Goal: Use online tool/utility: Use online tool/utility

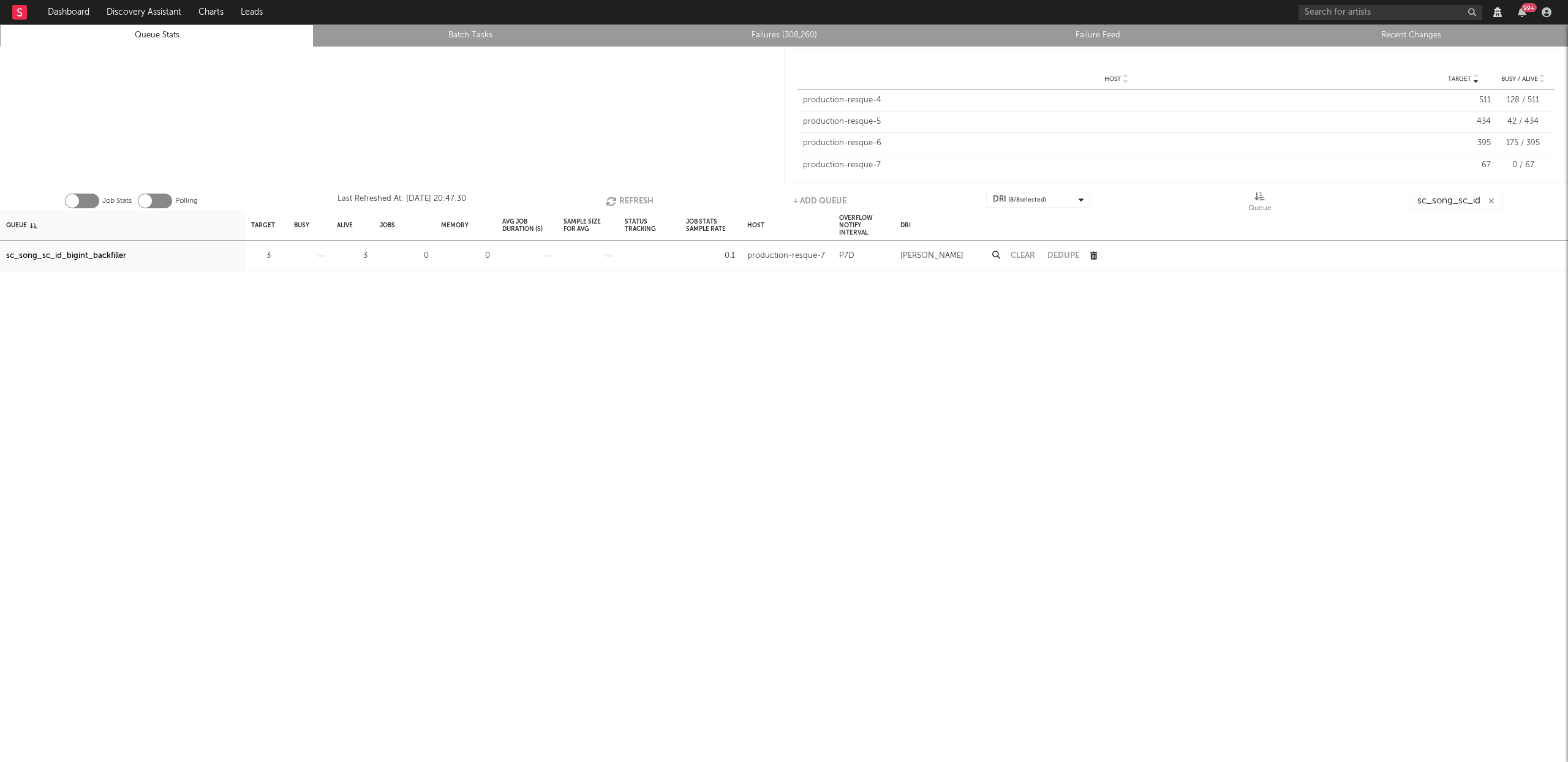
click at [630, 201] on button "Refresh" at bounding box center [629, 200] width 48 height 19
click at [629, 194] on button "Refresh" at bounding box center [629, 200] width 48 height 19
click at [623, 196] on button "Refresh" at bounding box center [630, 200] width 48 height 19
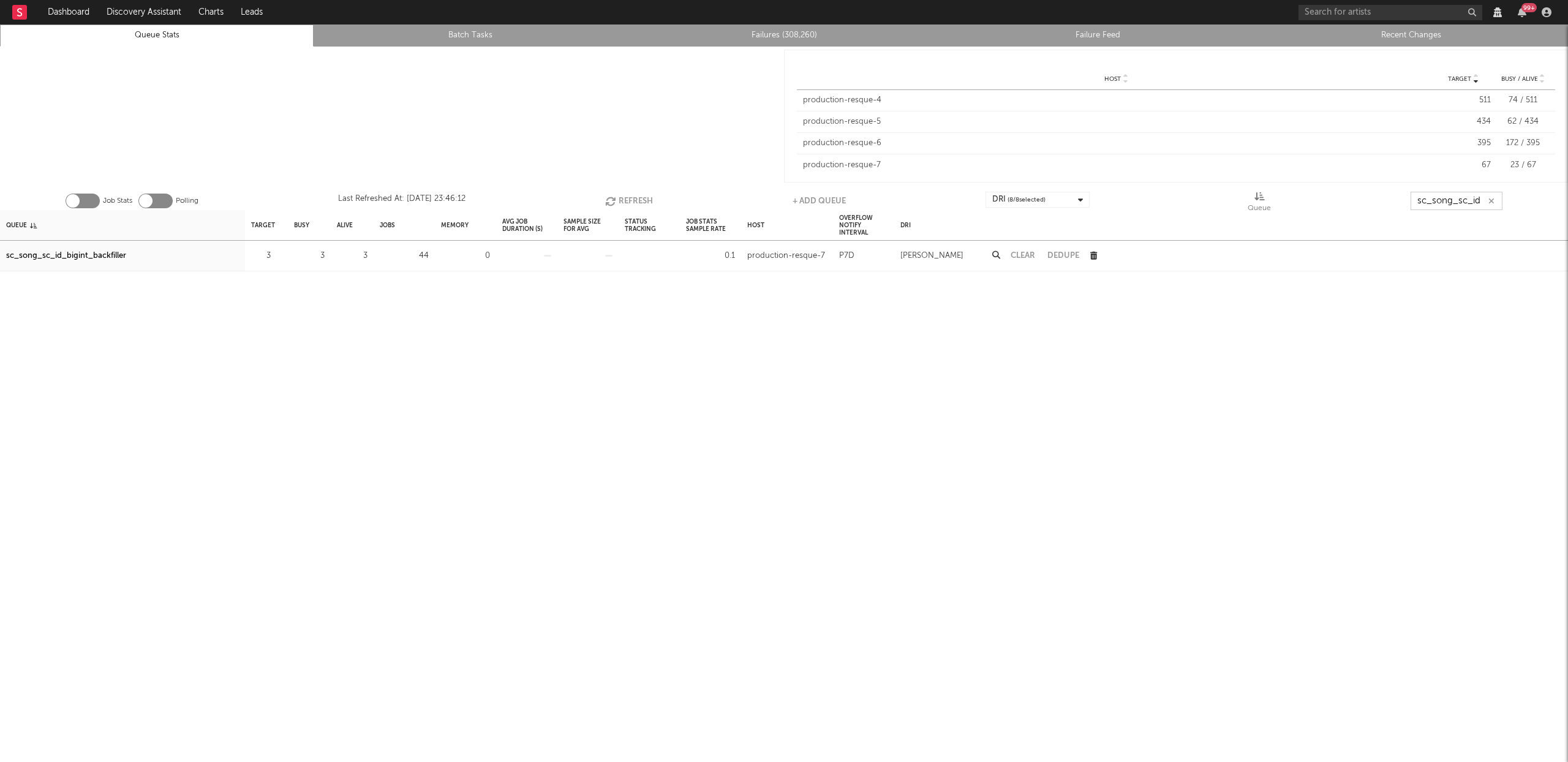
click at [623, 202] on button "Refresh" at bounding box center [628, 200] width 48 height 19
click at [624, 201] on button "Refresh" at bounding box center [629, 200] width 48 height 19
click at [624, 197] on button "Refresh" at bounding box center [630, 200] width 48 height 19
click at [631, 201] on button "Refresh" at bounding box center [629, 200] width 48 height 19
click at [618, 194] on button "Refresh" at bounding box center [629, 200] width 48 height 19
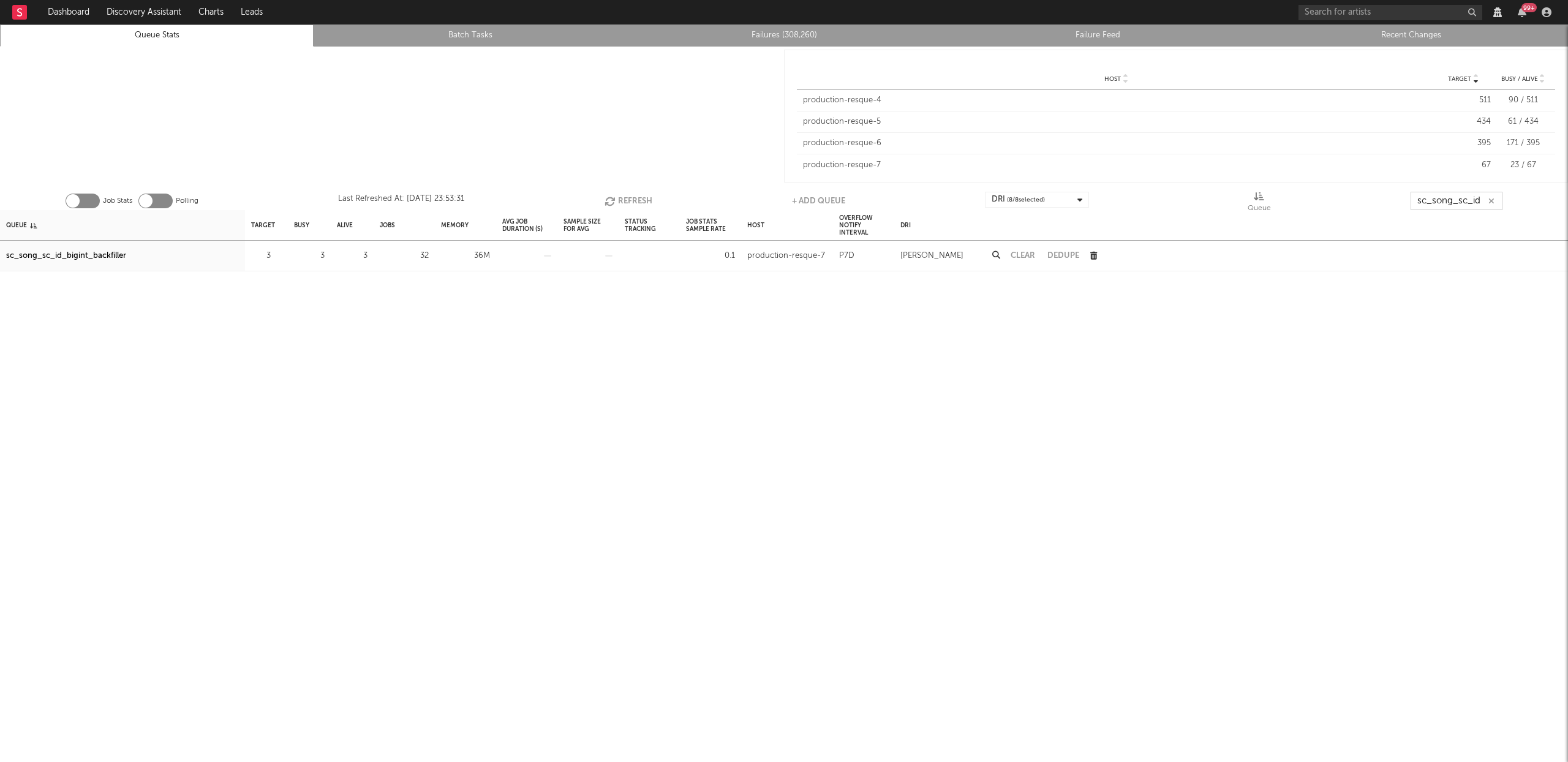
click at [619, 198] on button "Refresh" at bounding box center [628, 200] width 48 height 19
click at [624, 197] on button "Refresh" at bounding box center [628, 200] width 48 height 19
click at [630, 202] on button "Refresh" at bounding box center [628, 200] width 48 height 19
click at [626, 203] on button "Refresh" at bounding box center [628, 200] width 48 height 19
click at [1468, 198] on input "sc_song_sc_id" at bounding box center [1457, 200] width 92 height 19
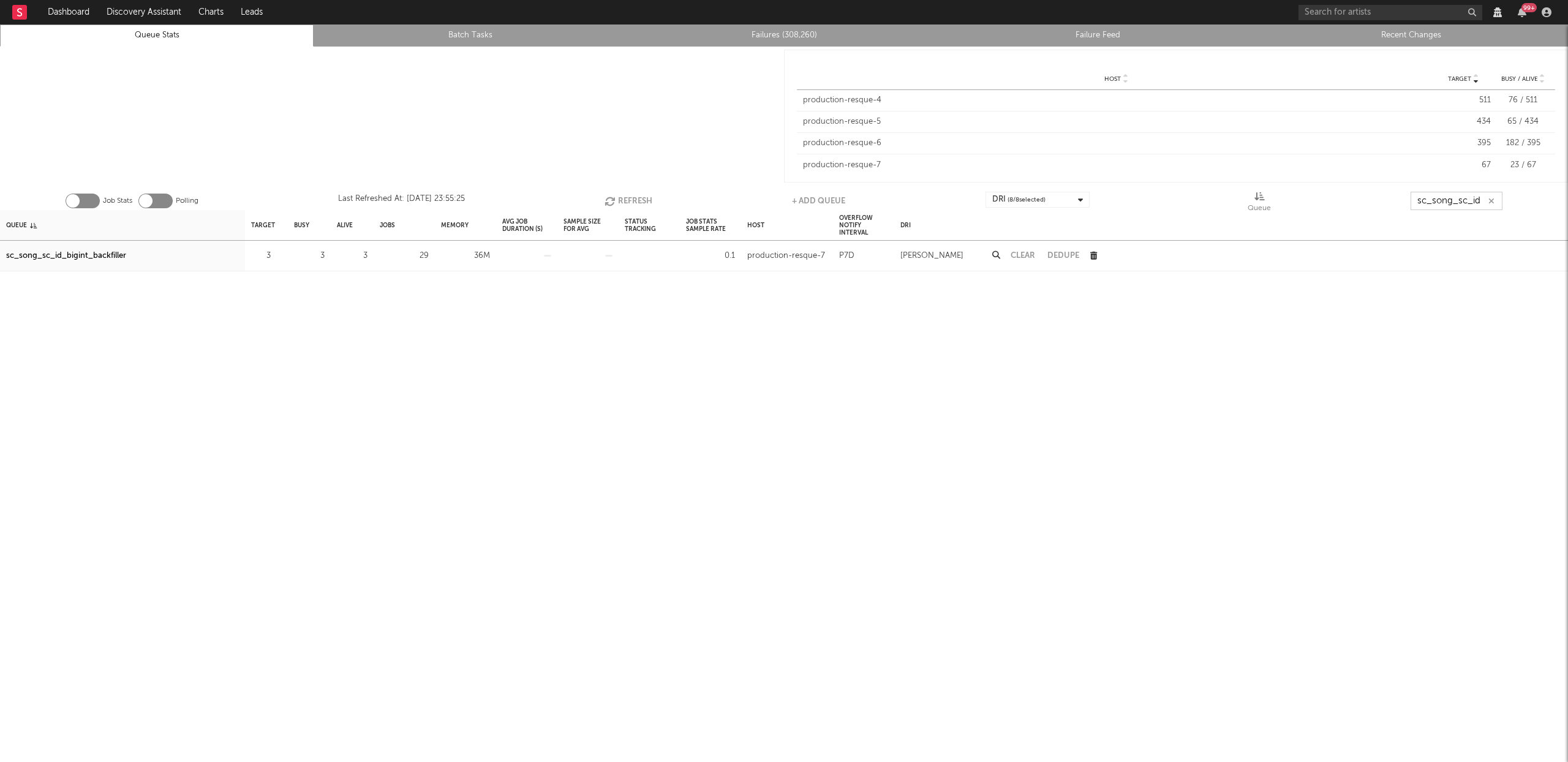
click at [1468, 198] on input "sc_song_sc_id" at bounding box center [1457, 200] width 92 height 19
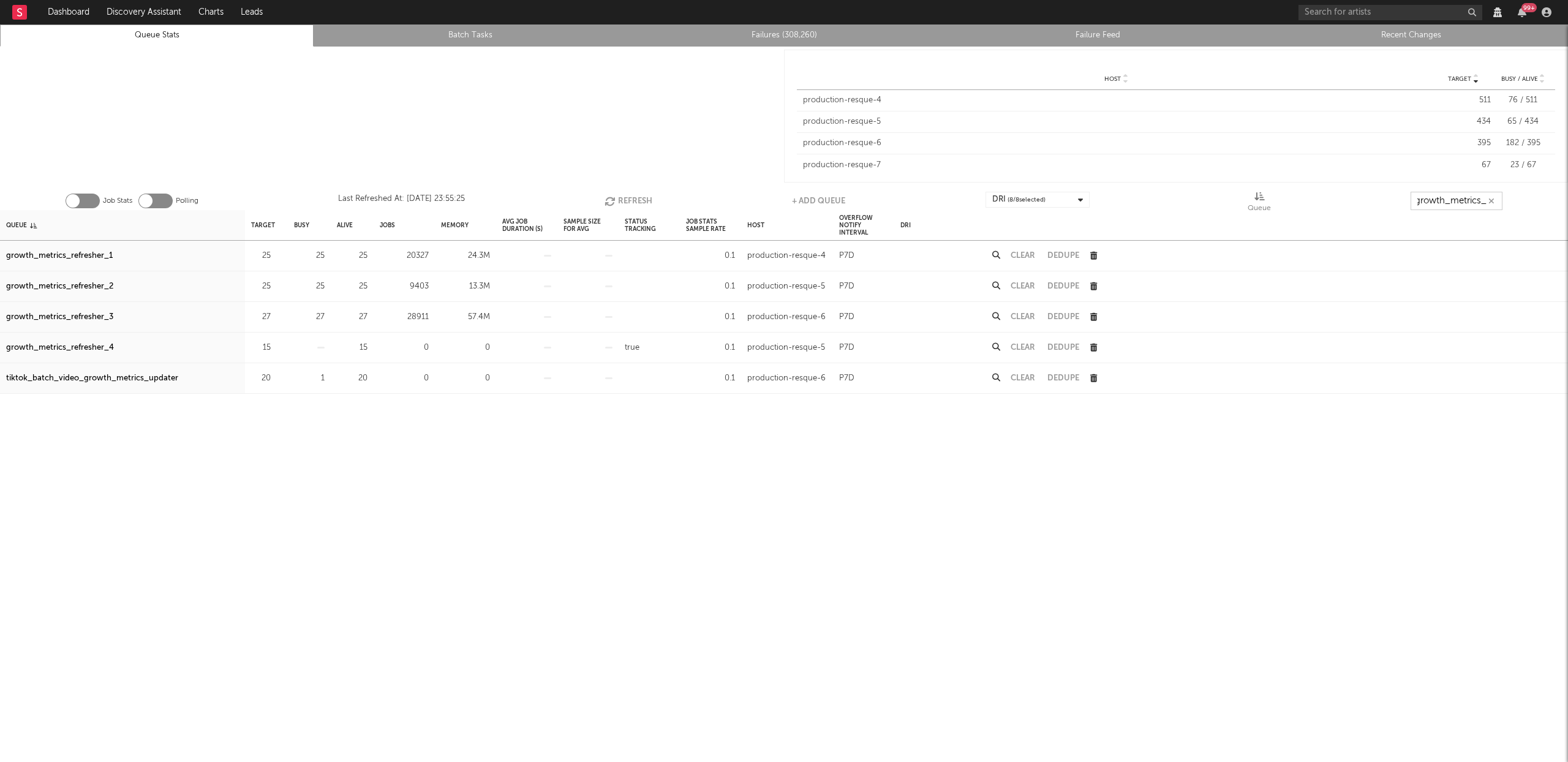
scroll to position [0, 11]
click at [277, 318] on icon "button" at bounding box center [277, 317] width 8 height 8
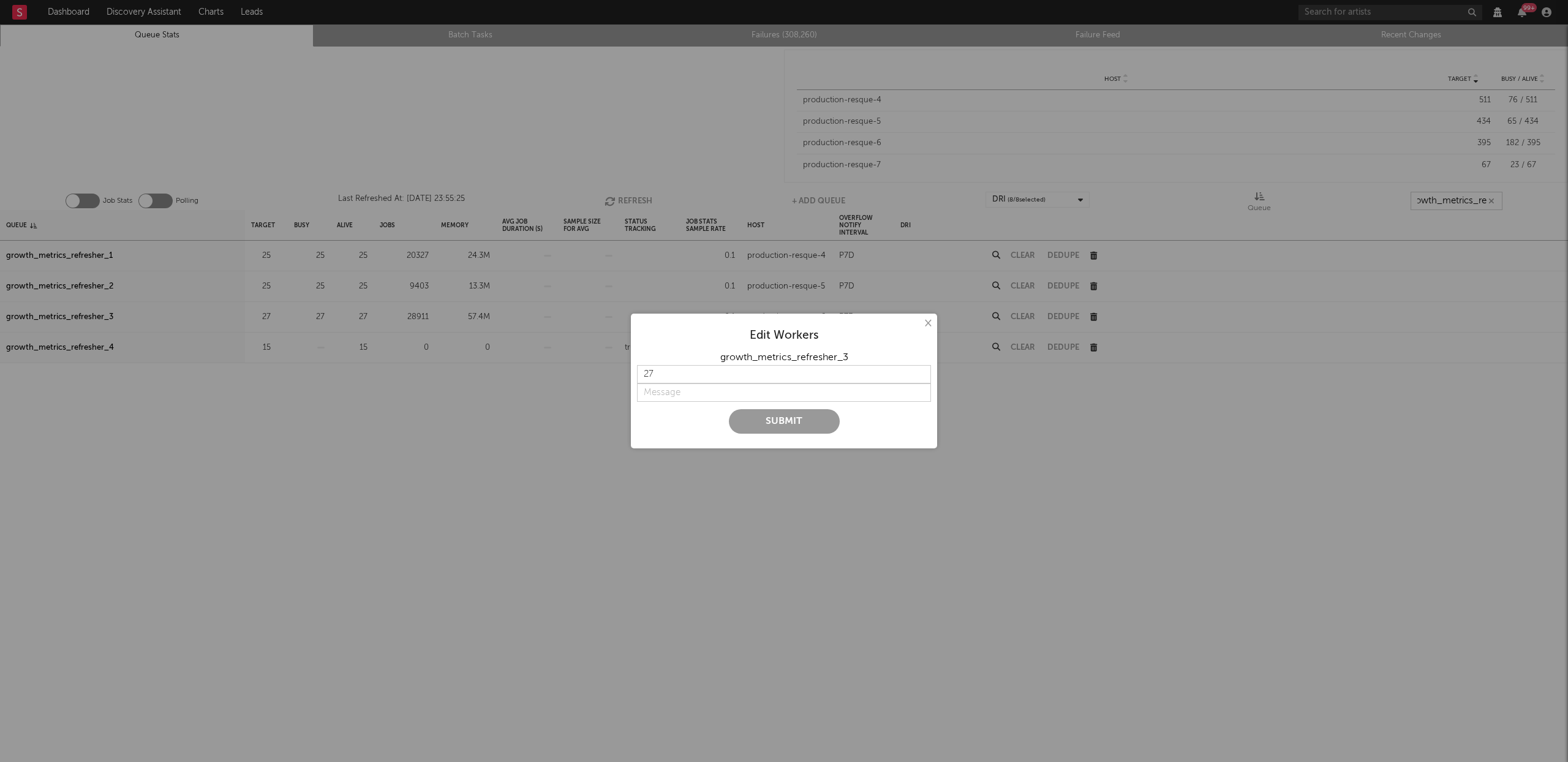
type input "growth_metrics_re"
click at [920, 380] on input "27" at bounding box center [784, 374] width 294 height 19
click at [920, 378] on input "26" at bounding box center [784, 374] width 294 height 19
click at [920, 378] on input "25" at bounding box center [784, 374] width 294 height 19
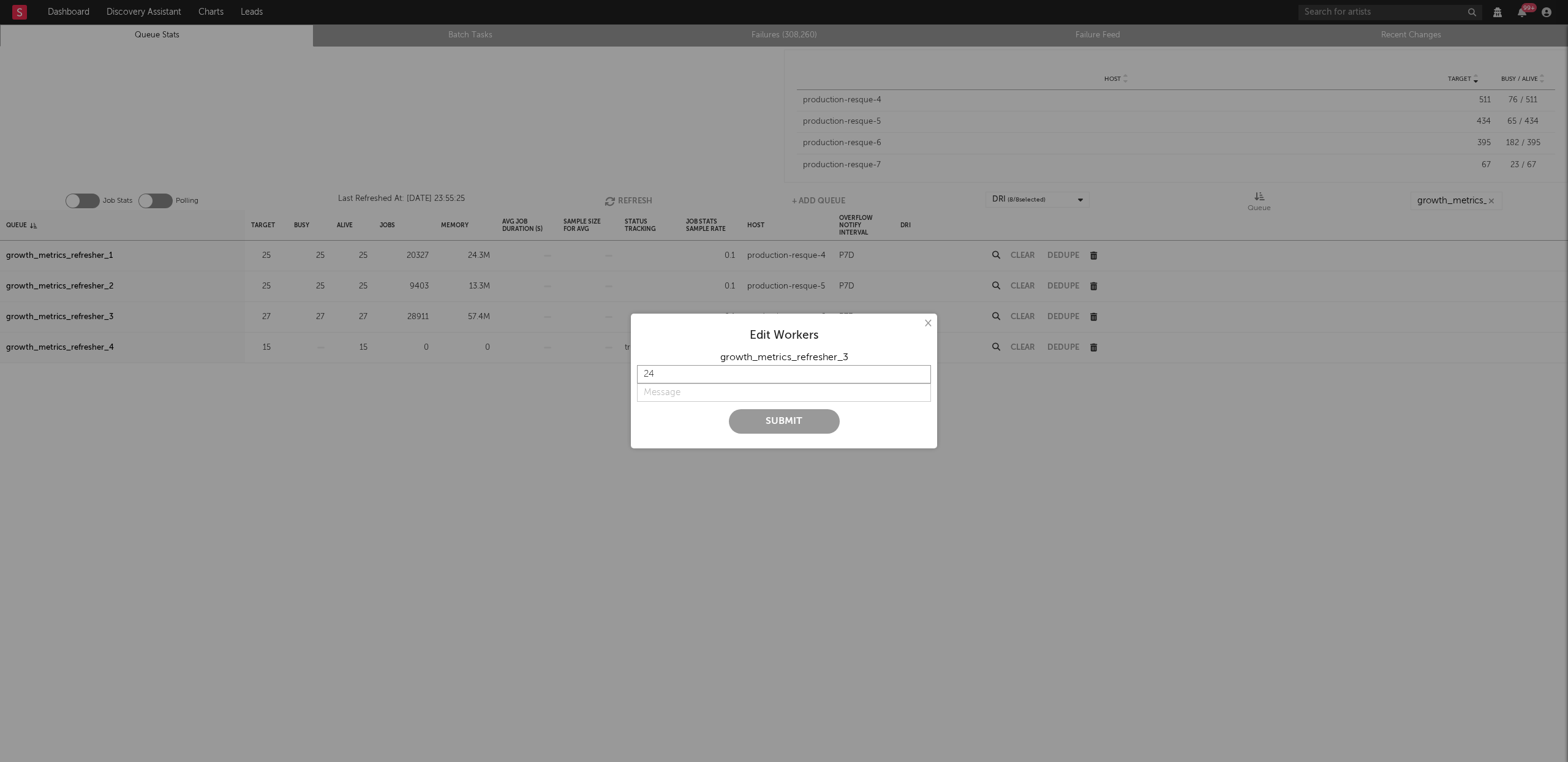
type input "24"
click at [920, 378] on input "24" at bounding box center [784, 374] width 294 height 19
click at [698, 395] on input "string" at bounding box center [784, 392] width 294 height 19
type input "lower concurrency"
click at [799, 426] on button "Submit" at bounding box center [784, 421] width 110 height 24
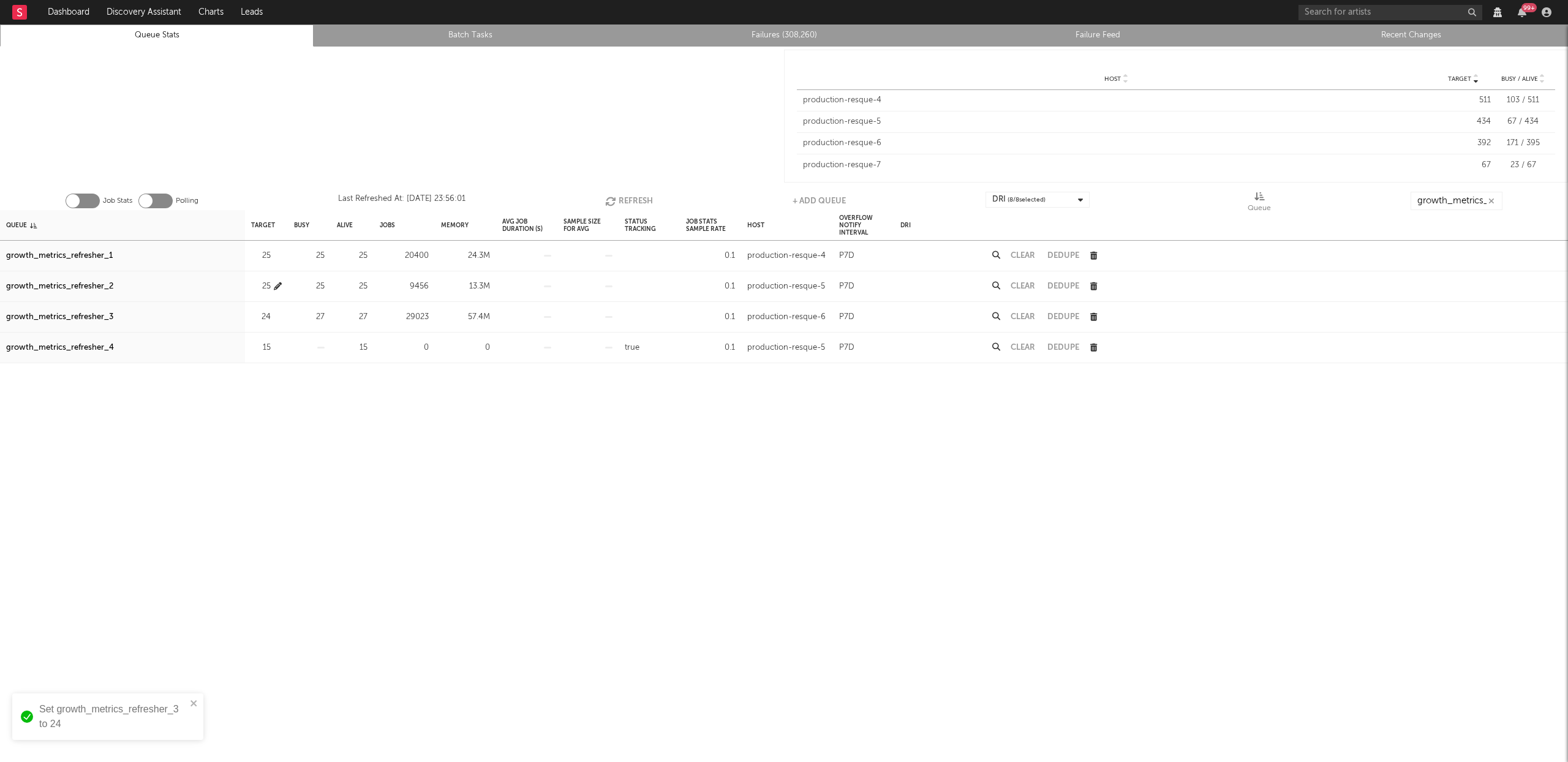
click at [280, 283] on icon "button" at bounding box center [277, 286] width 8 height 8
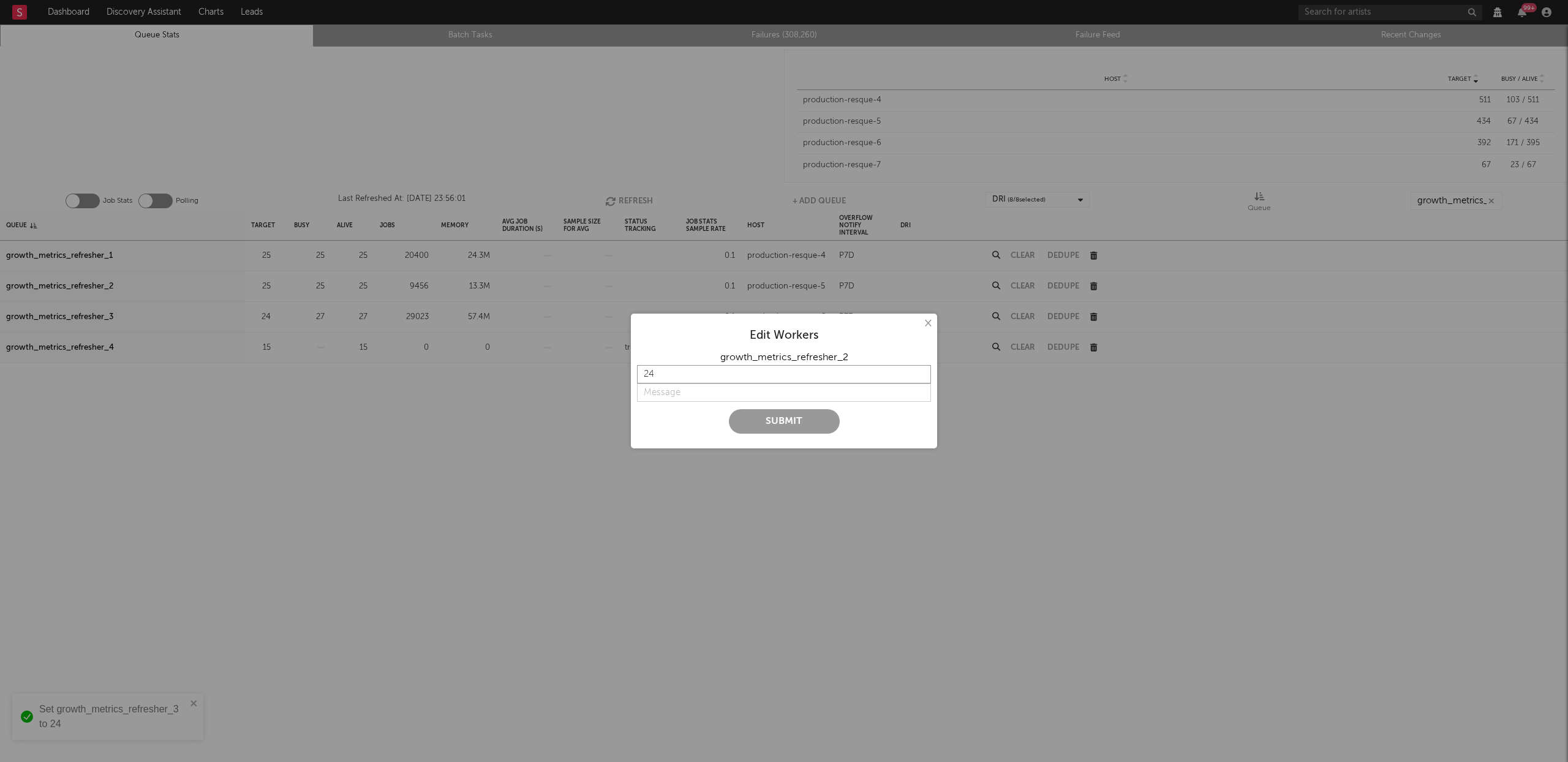
type input "24"
click at [922, 378] on input "24" at bounding box center [784, 374] width 294 height 19
click at [738, 385] on input "string" at bounding box center [784, 392] width 294 height 19
paste input "lower concurrency"
type input "lower concurrency"
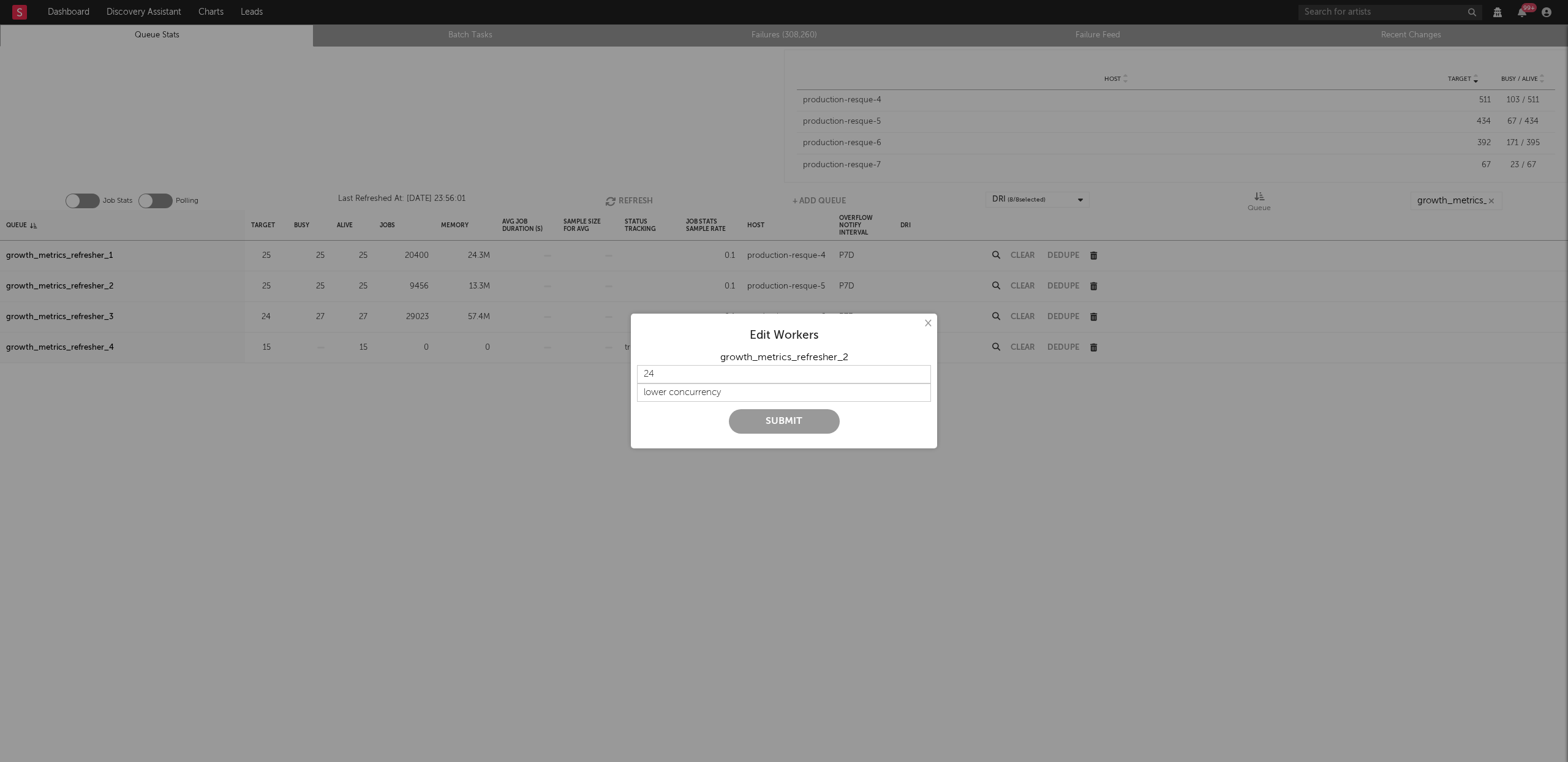
click at [781, 429] on button "Submit" at bounding box center [784, 421] width 110 height 24
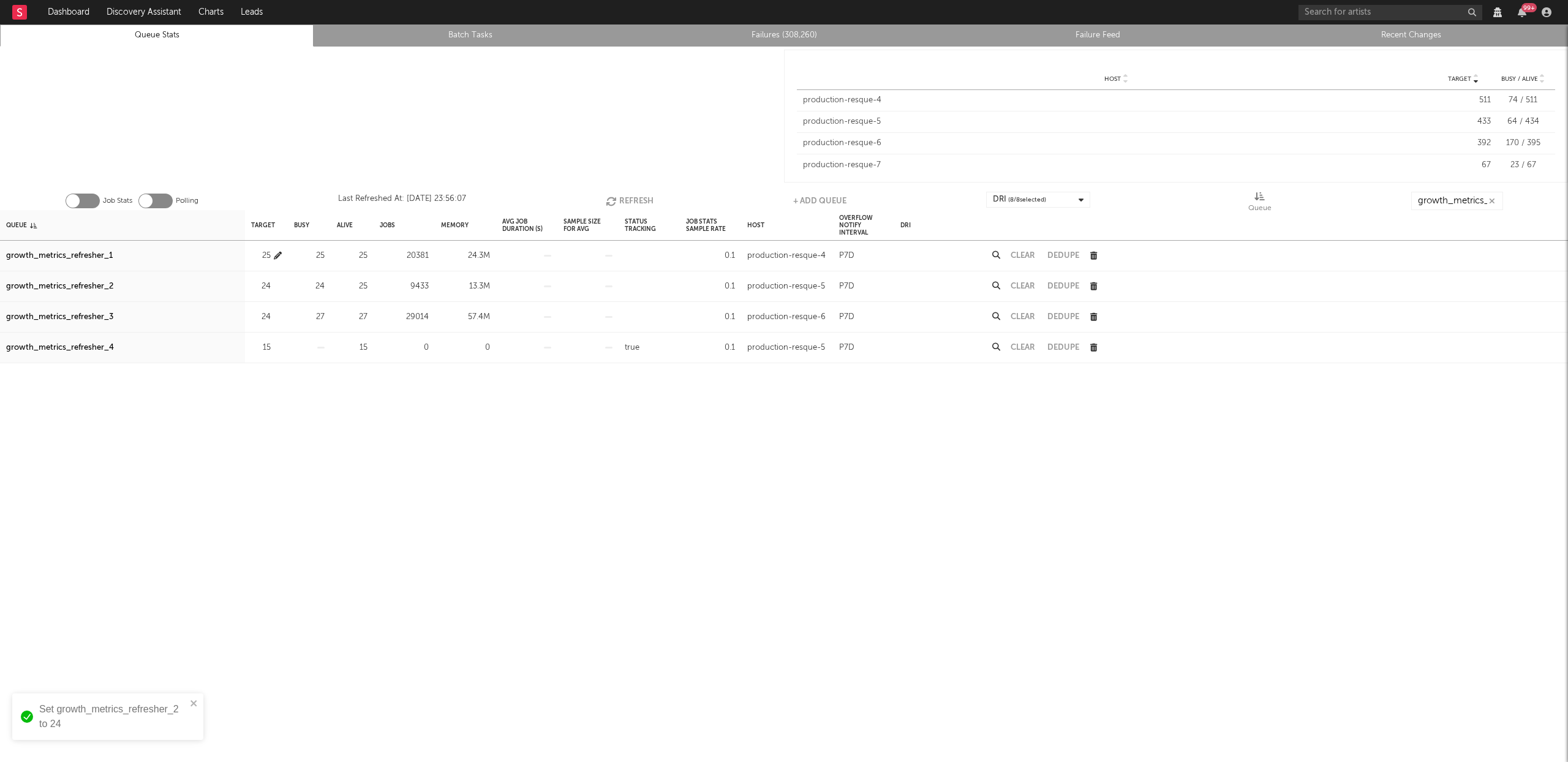
click at [277, 255] on icon "button" at bounding box center [277, 256] width 8 height 8
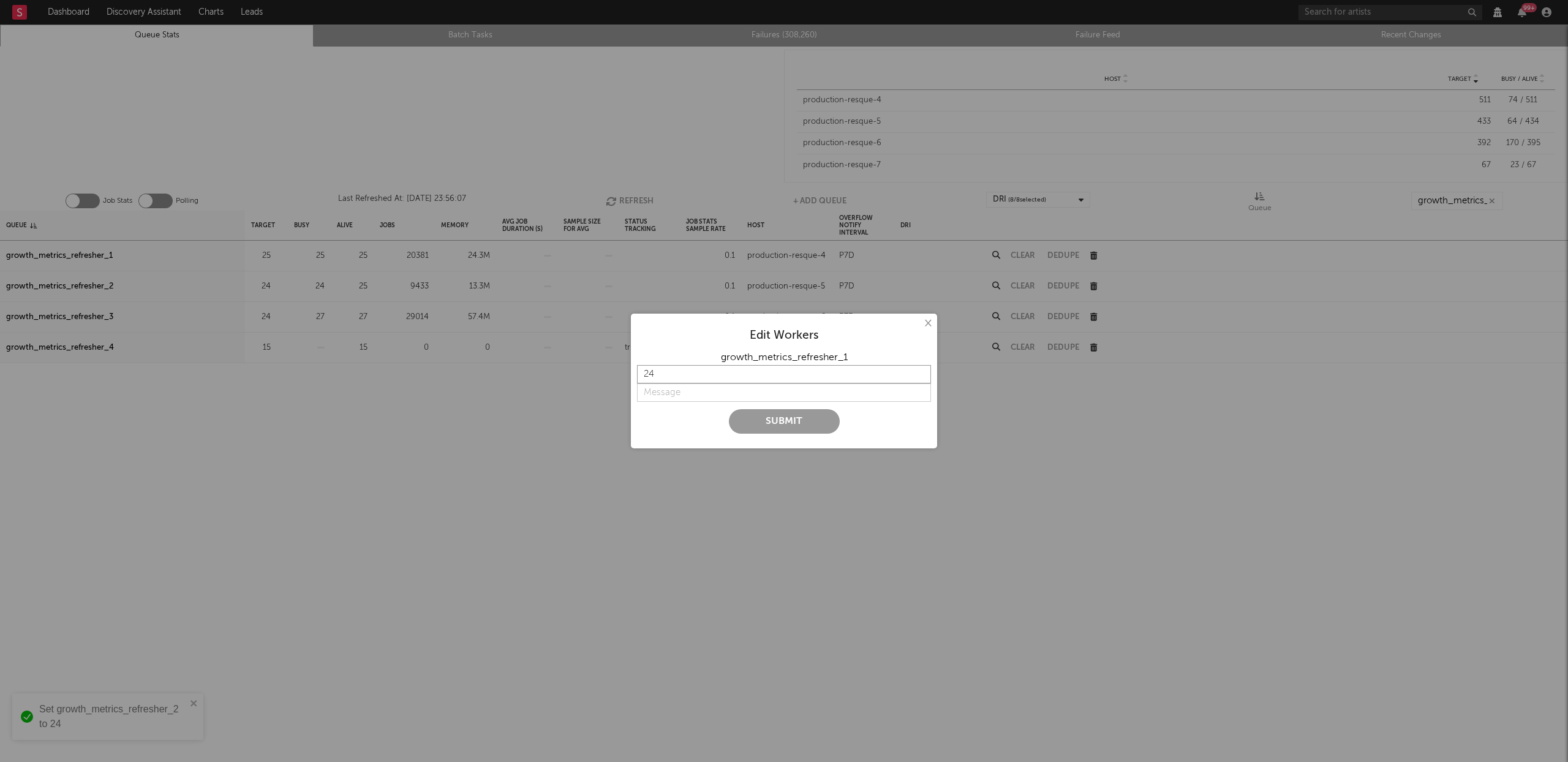
type input "24"
click at [916, 375] on input "24" at bounding box center [784, 374] width 294 height 19
click at [722, 395] on input "string" at bounding box center [784, 392] width 294 height 19
paste input "lower concurrency"
type input "lower concurrency"
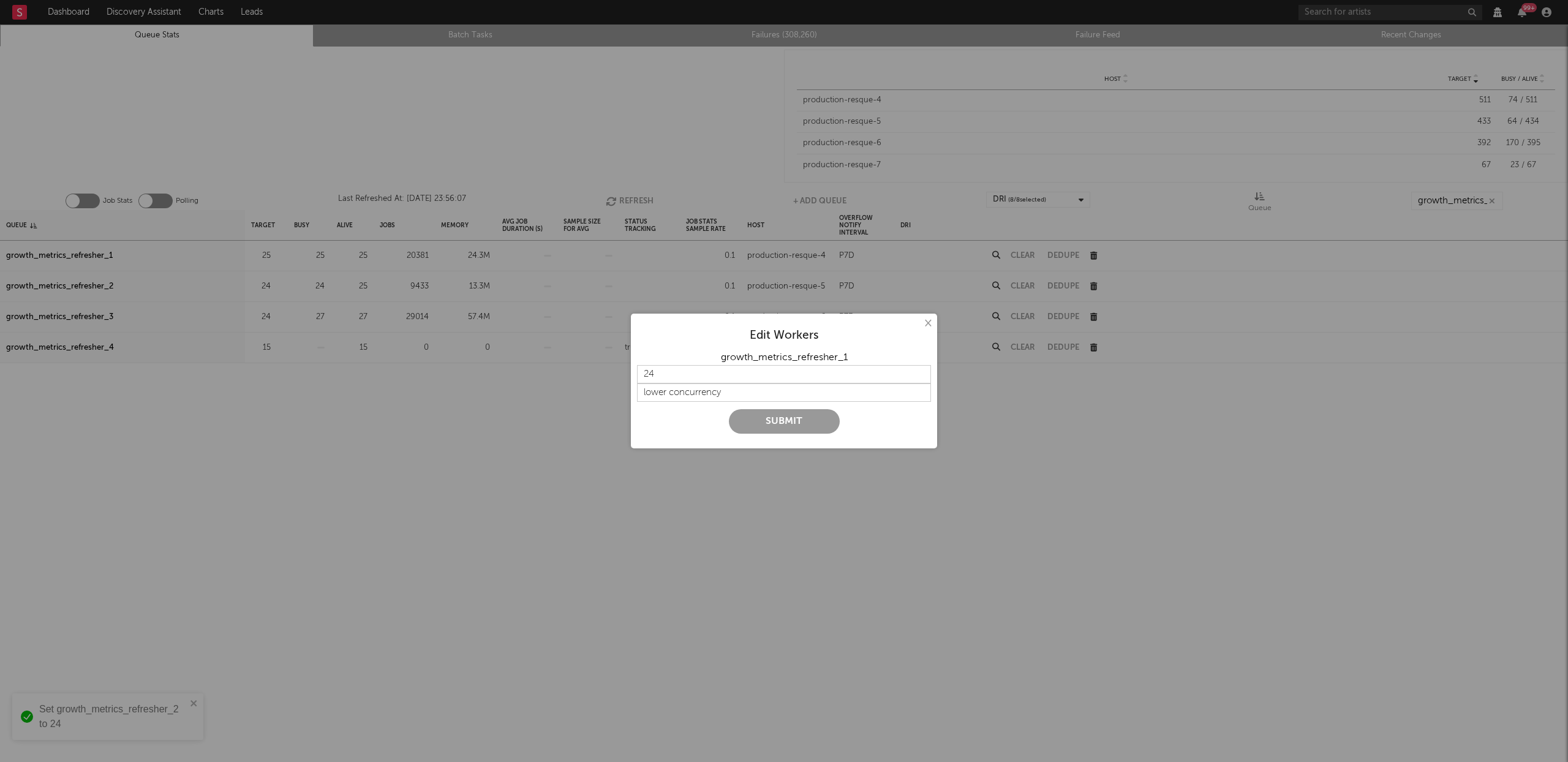
click at [780, 423] on button "Submit" at bounding box center [784, 421] width 110 height 24
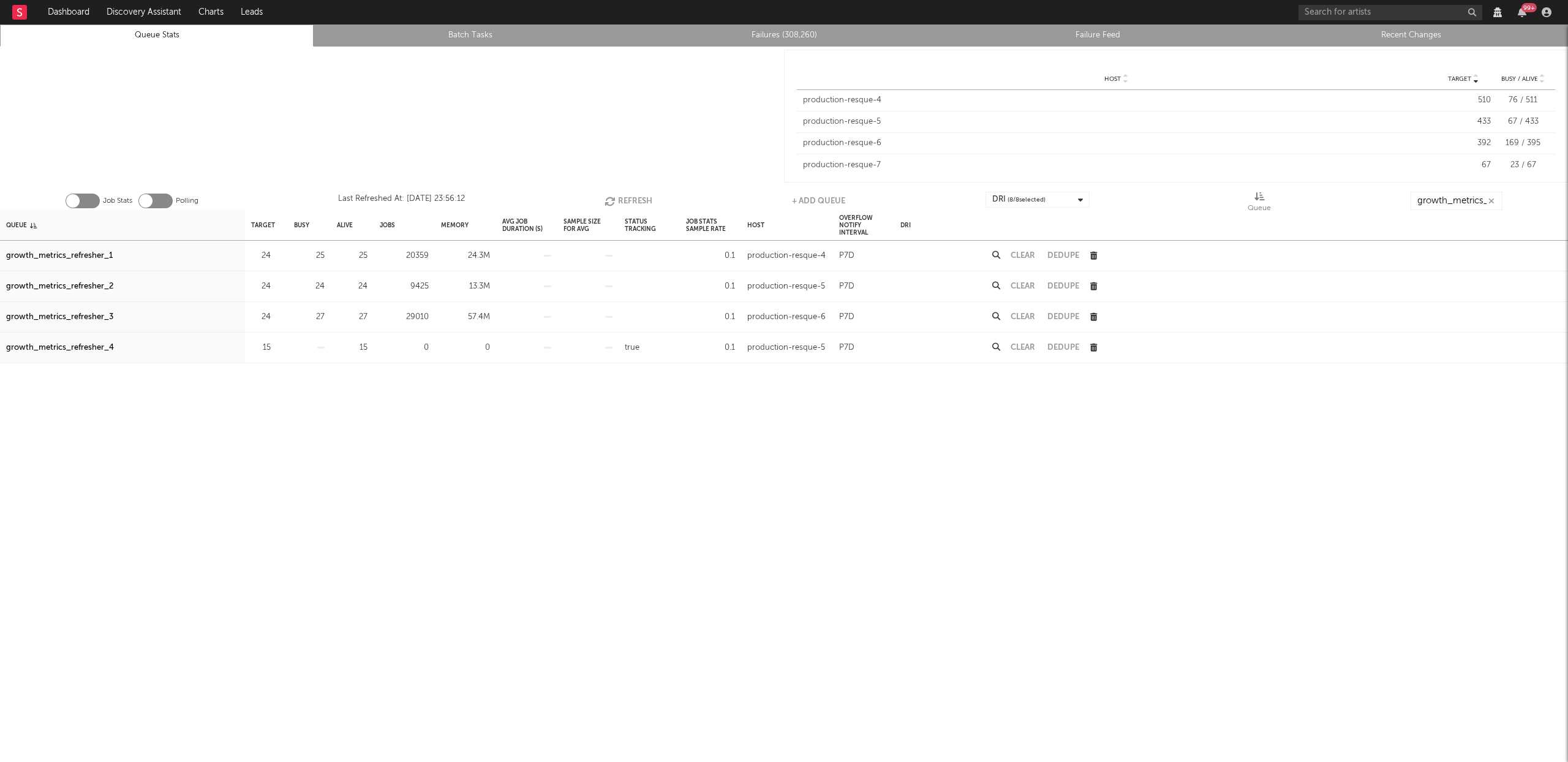
click at [632, 202] on button "Refresh" at bounding box center [628, 200] width 48 height 19
click at [643, 205] on button "Refresh" at bounding box center [628, 200] width 48 height 19
click at [642, 204] on button "Refresh" at bounding box center [629, 200] width 48 height 19
click at [1459, 204] on input "growth_metrics_re" at bounding box center [1457, 200] width 92 height 19
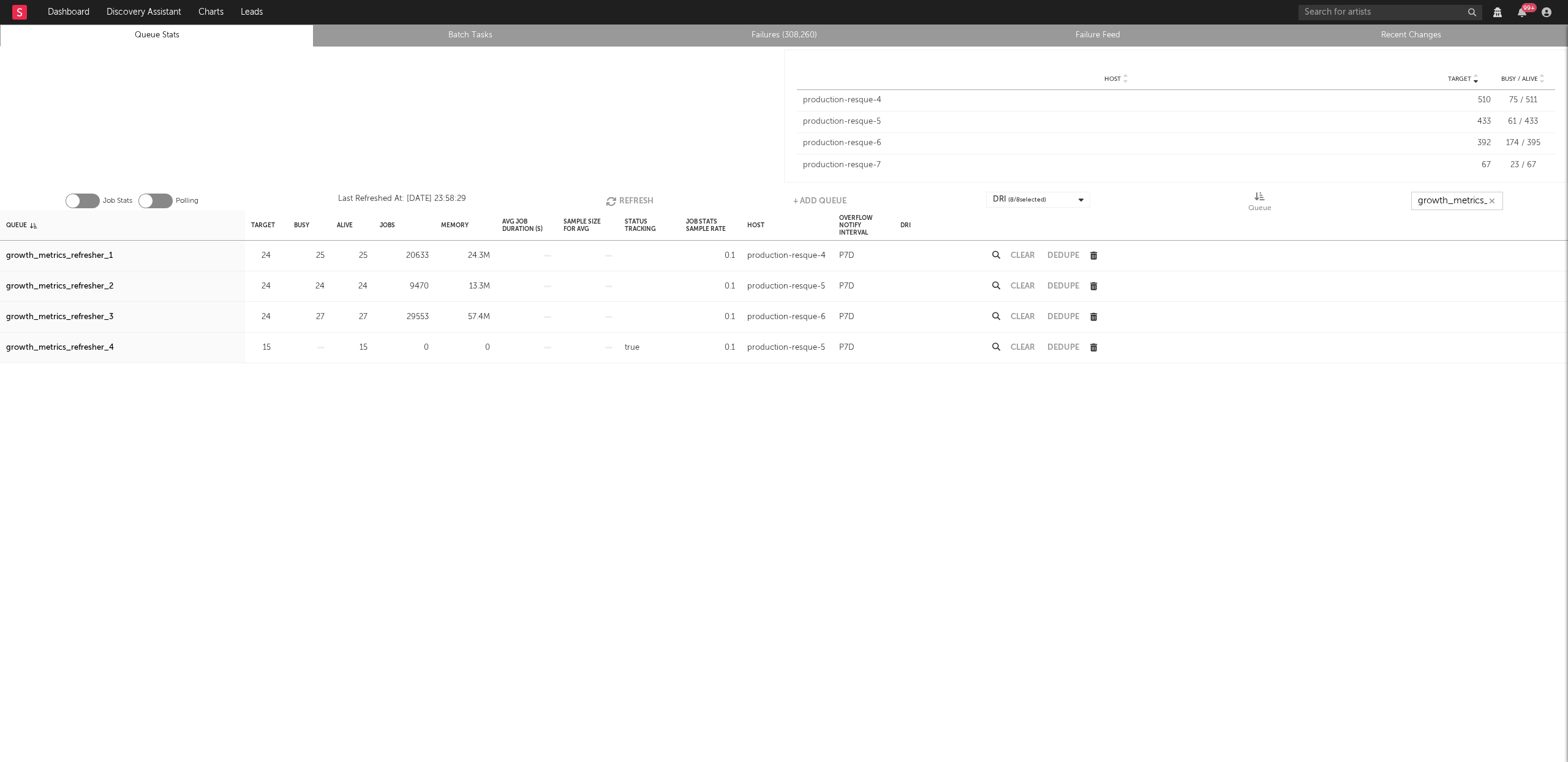
click at [1459, 204] on input "growth_metrics_re" at bounding box center [1457, 200] width 92 height 19
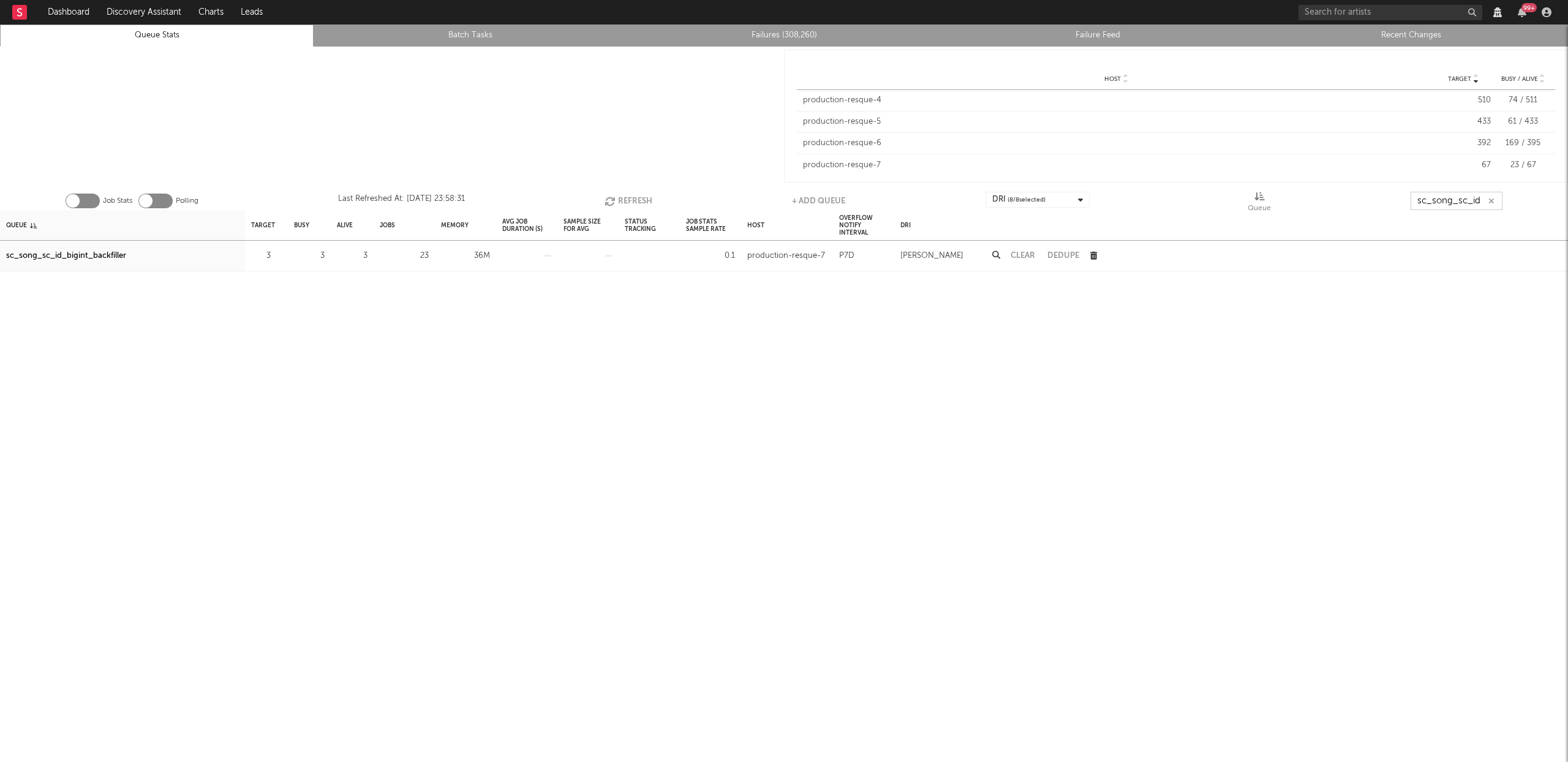
click at [632, 200] on button "Refresh" at bounding box center [628, 200] width 48 height 19
click at [631, 199] on button "Refresh" at bounding box center [629, 200] width 48 height 19
type input "sc_song_sc_id"
click at [633, 201] on button "Refresh" at bounding box center [629, 200] width 48 height 19
click at [633, 201] on button "Refresh" at bounding box center [630, 200] width 48 height 19
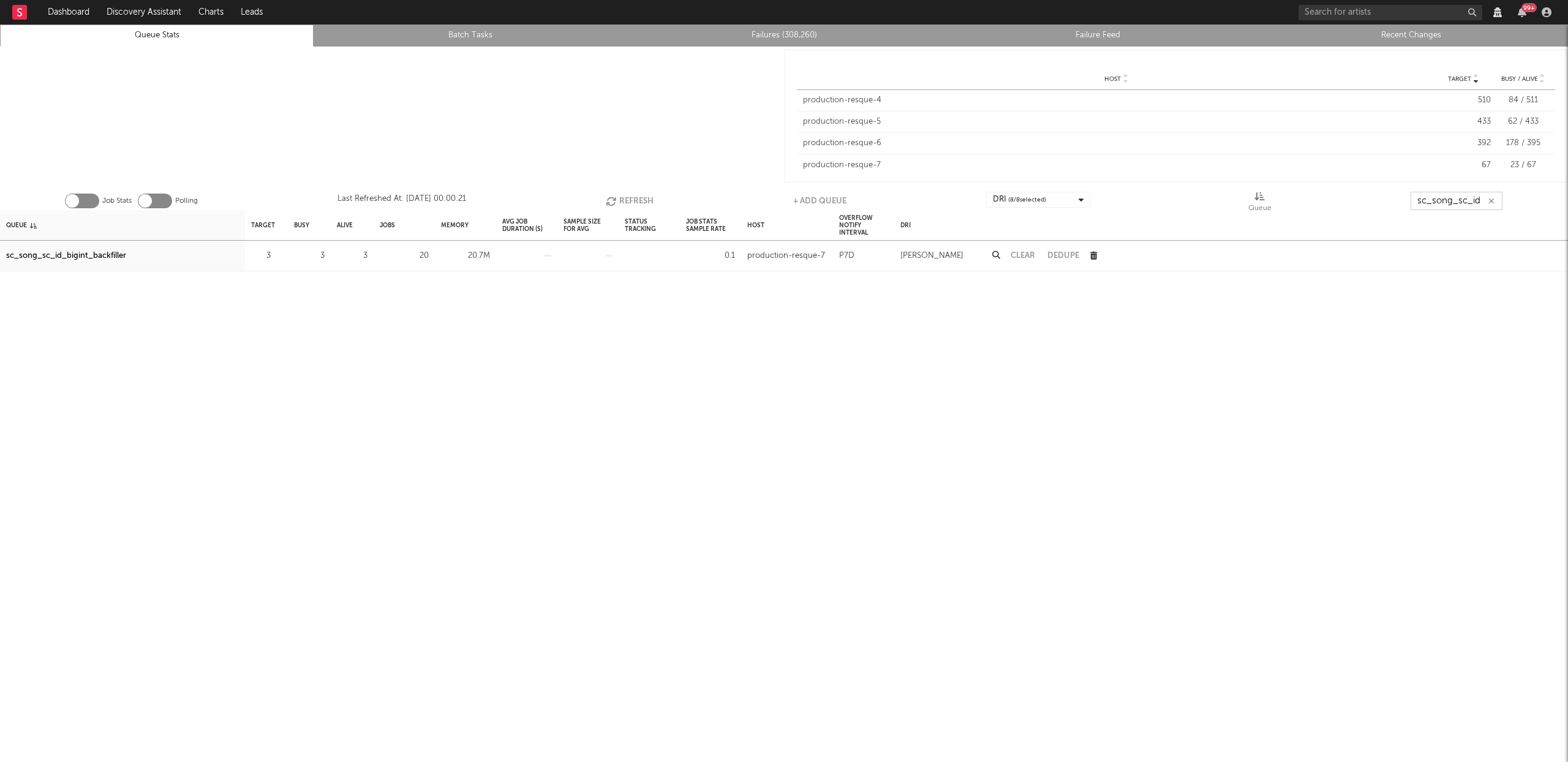
click at [628, 199] on button "Refresh" at bounding box center [629, 200] width 48 height 19
click at [612, 199] on icon "button" at bounding box center [612, 201] width 14 height 11
click at [613, 196] on icon "button" at bounding box center [613, 201] width 14 height 11
click at [625, 199] on button "Refresh" at bounding box center [630, 200] width 48 height 19
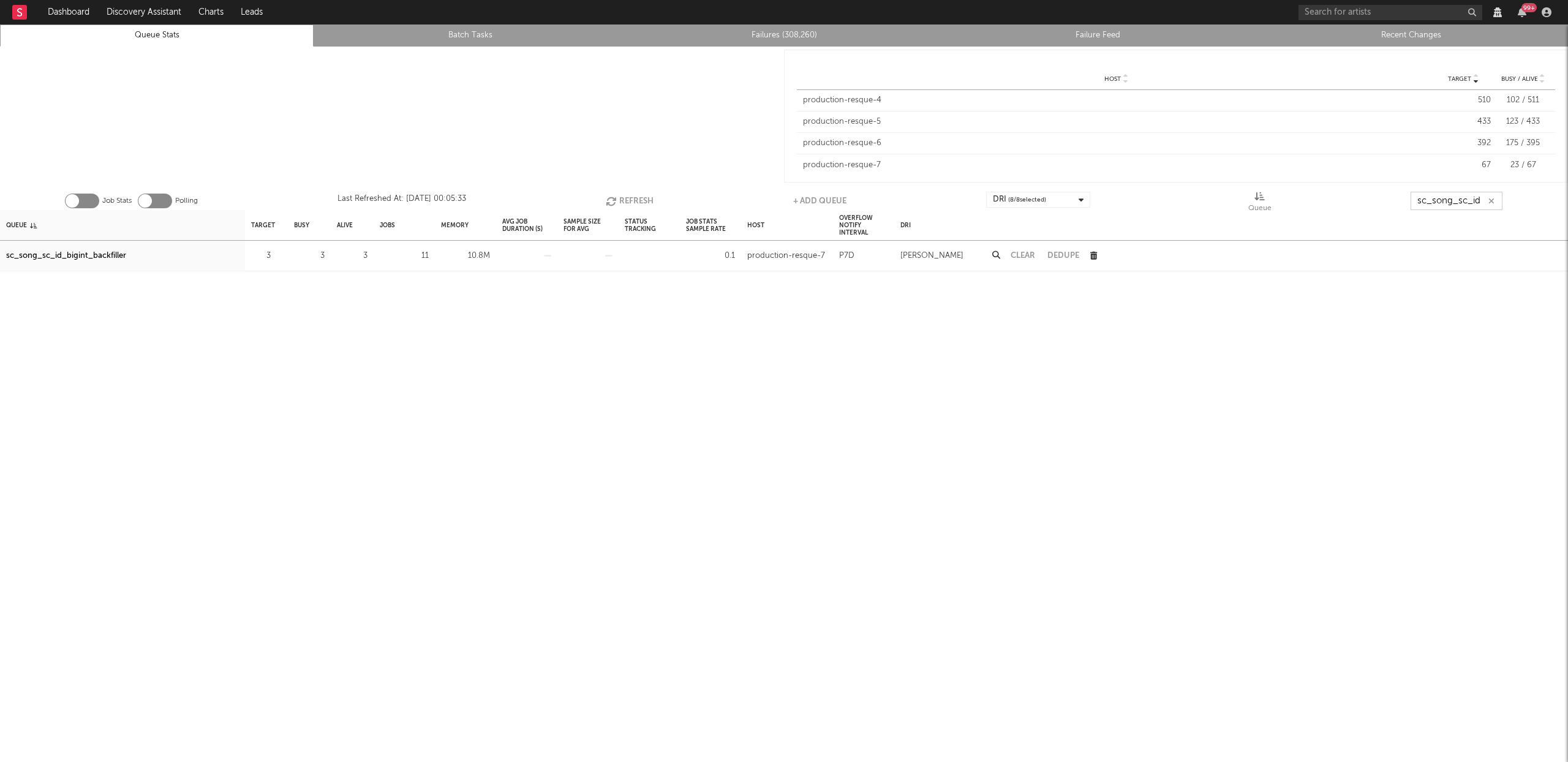
click at [625, 199] on button "Refresh" at bounding box center [629, 200] width 48 height 19
click at [627, 201] on button "Refresh" at bounding box center [629, 200] width 48 height 19
click at [642, 195] on button "Refresh" at bounding box center [630, 200] width 48 height 19
click at [614, 199] on icon "button" at bounding box center [614, 201] width 14 height 11
click at [634, 199] on button "Refresh" at bounding box center [630, 200] width 48 height 19
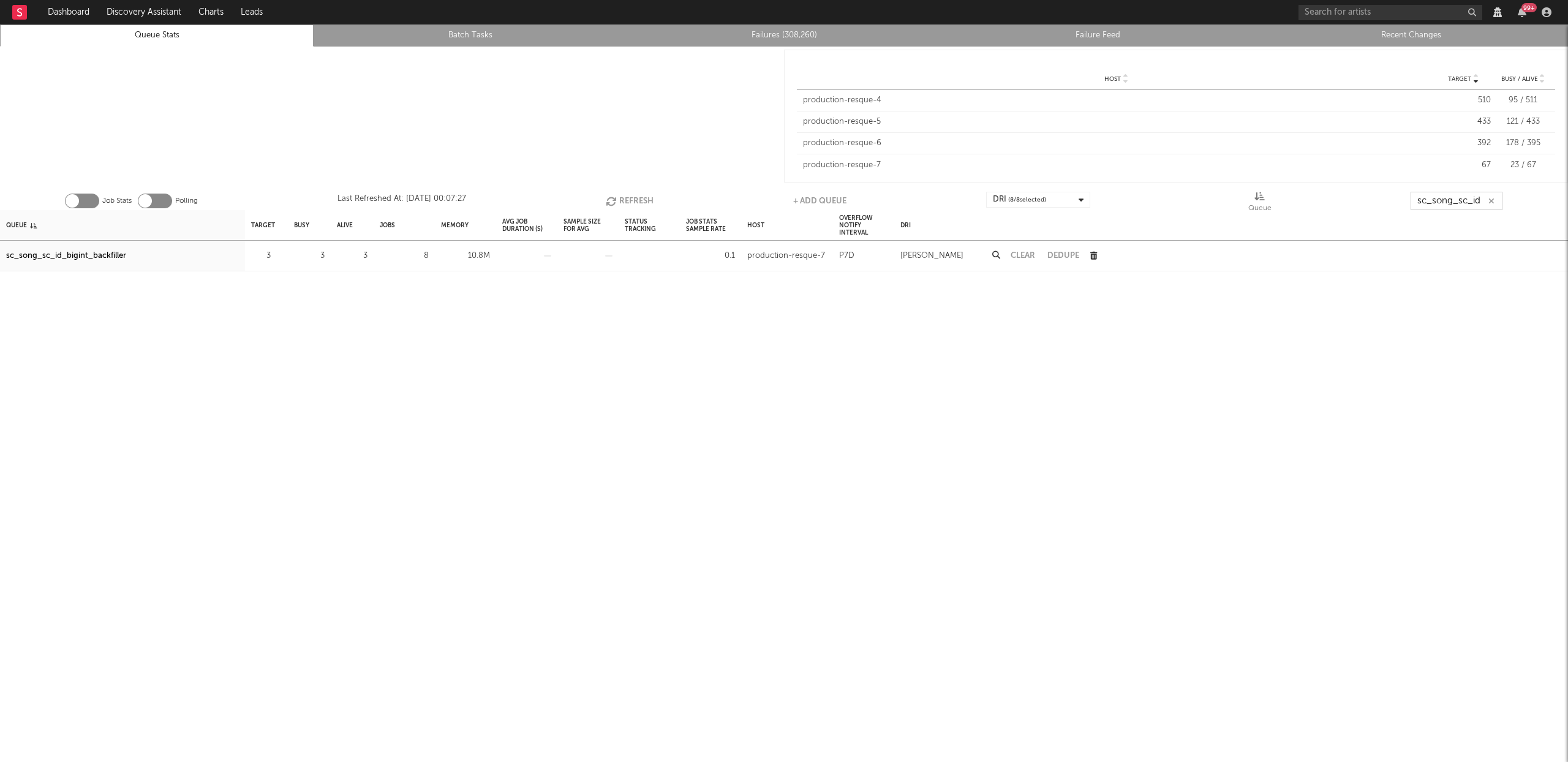
click at [634, 199] on button "Refresh" at bounding box center [629, 200] width 48 height 19
click at [623, 203] on button "Refresh" at bounding box center [629, 200] width 48 height 19
click at [619, 204] on button "Refresh" at bounding box center [630, 200] width 48 height 19
click at [621, 201] on button "Refresh" at bounding box center [630, 200] width 48 height 19
click at [623, 202] on button "Refresh" at bounding box center [630, 200] width 48 height 19
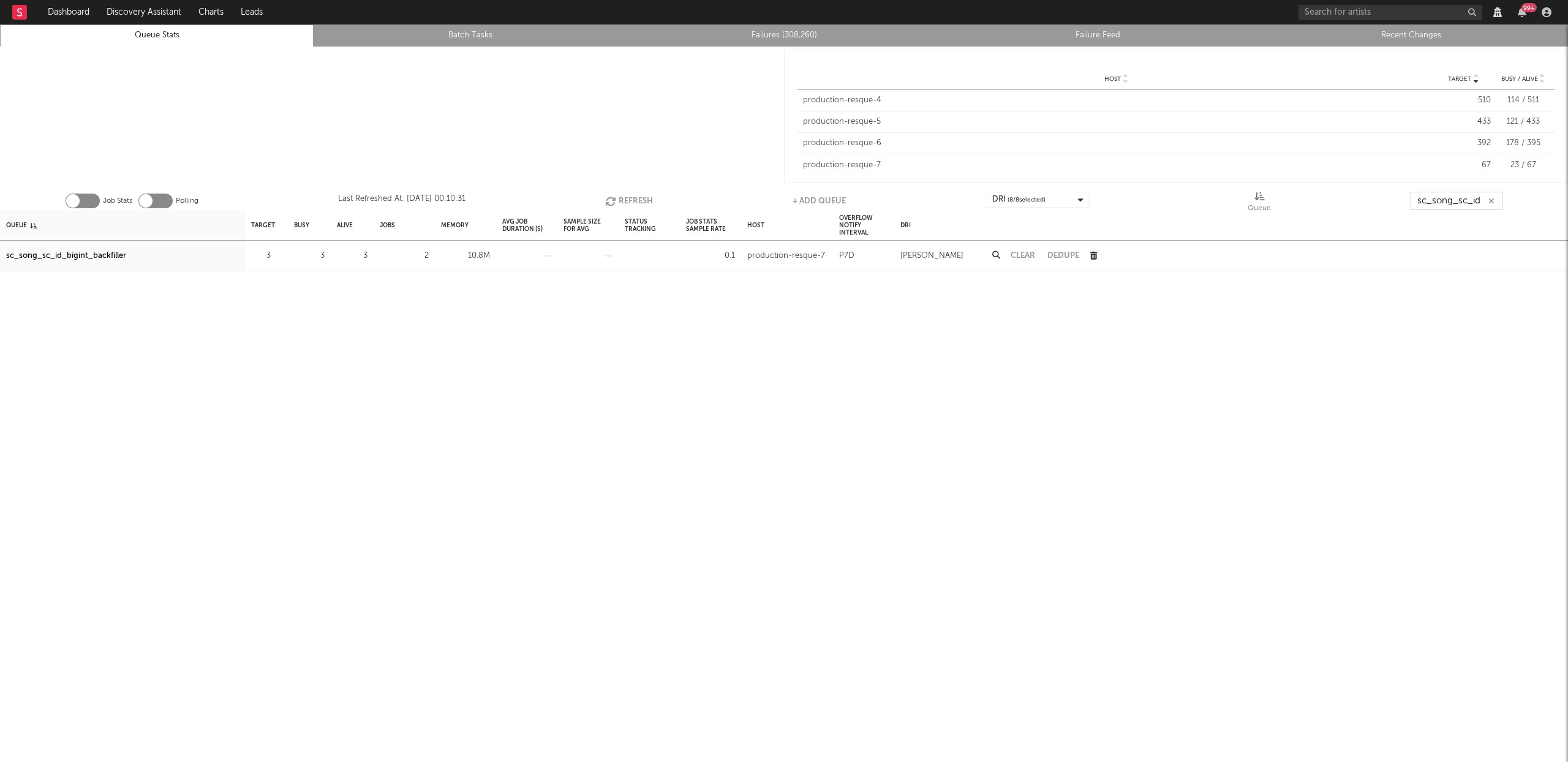
click at [623, 203] on button "Refresh" at bounding box center [628, 200] width 48 height 19
click at [606, 201] on icon "button" at bounding box center [613, 201] width 14 height 11
click at [637, 192] on button "Refresh" at bounding box center [628, 200] width 48 height 19
click at [634, 194] on button "Refresh" at bounding box center [628, 200] width 48 height 19
click at [620, 201] on button "Refresh" at bounding box center [629, 200] width 48 height 19
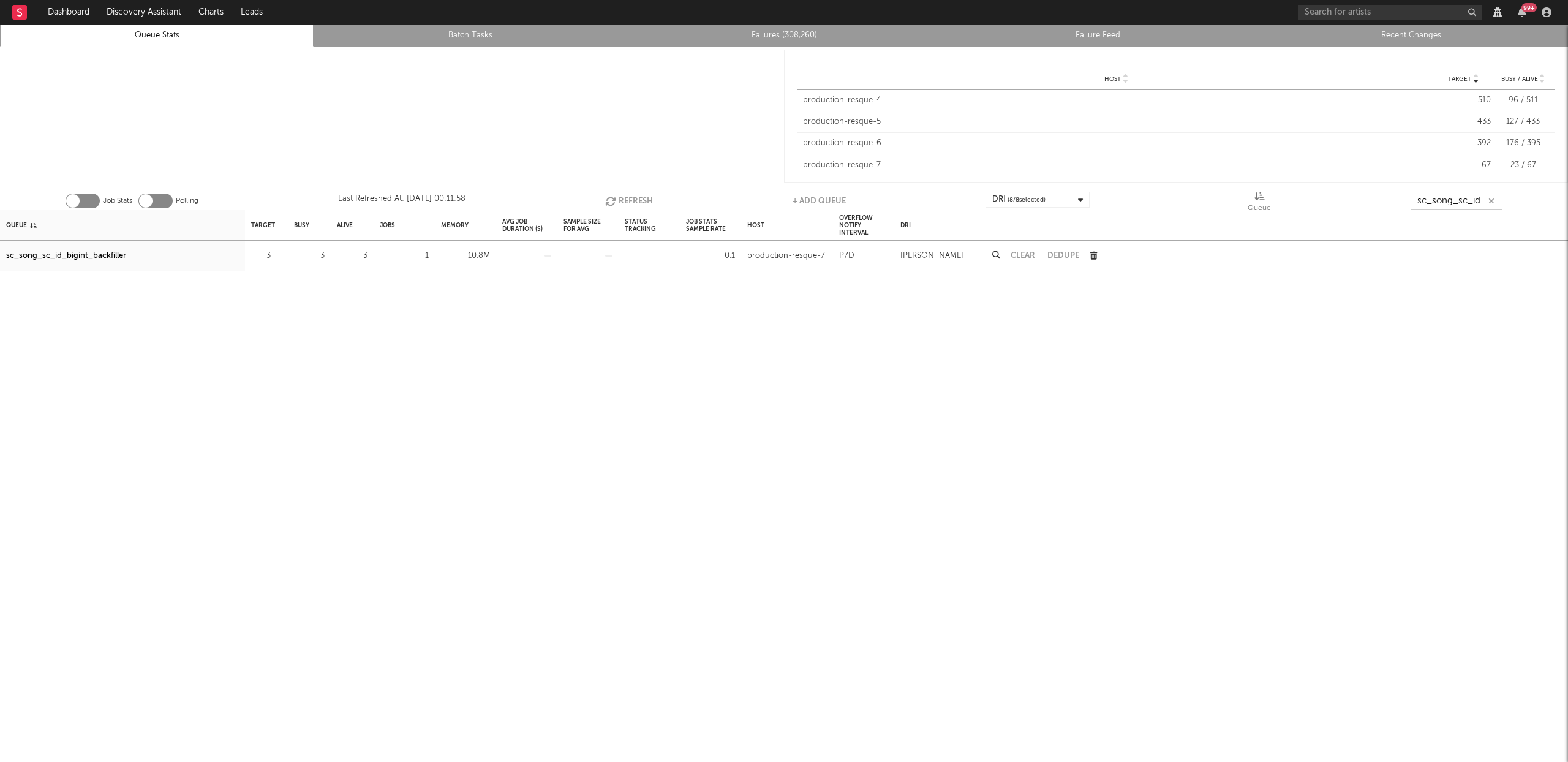
click at [620, 201] on button "Refresh" at bounding box center [628, 200] width 48 height 19
click at [645, 197] on button "Refresh" at bounding box center [629, 200] width 48 height 19
click at [643, 197] on button "Refresh" at bounding box center [628, 200] width 48 height 19
click at [619, 195] on button "Refresh" at bounding box center [629, 200] width 48 height 19
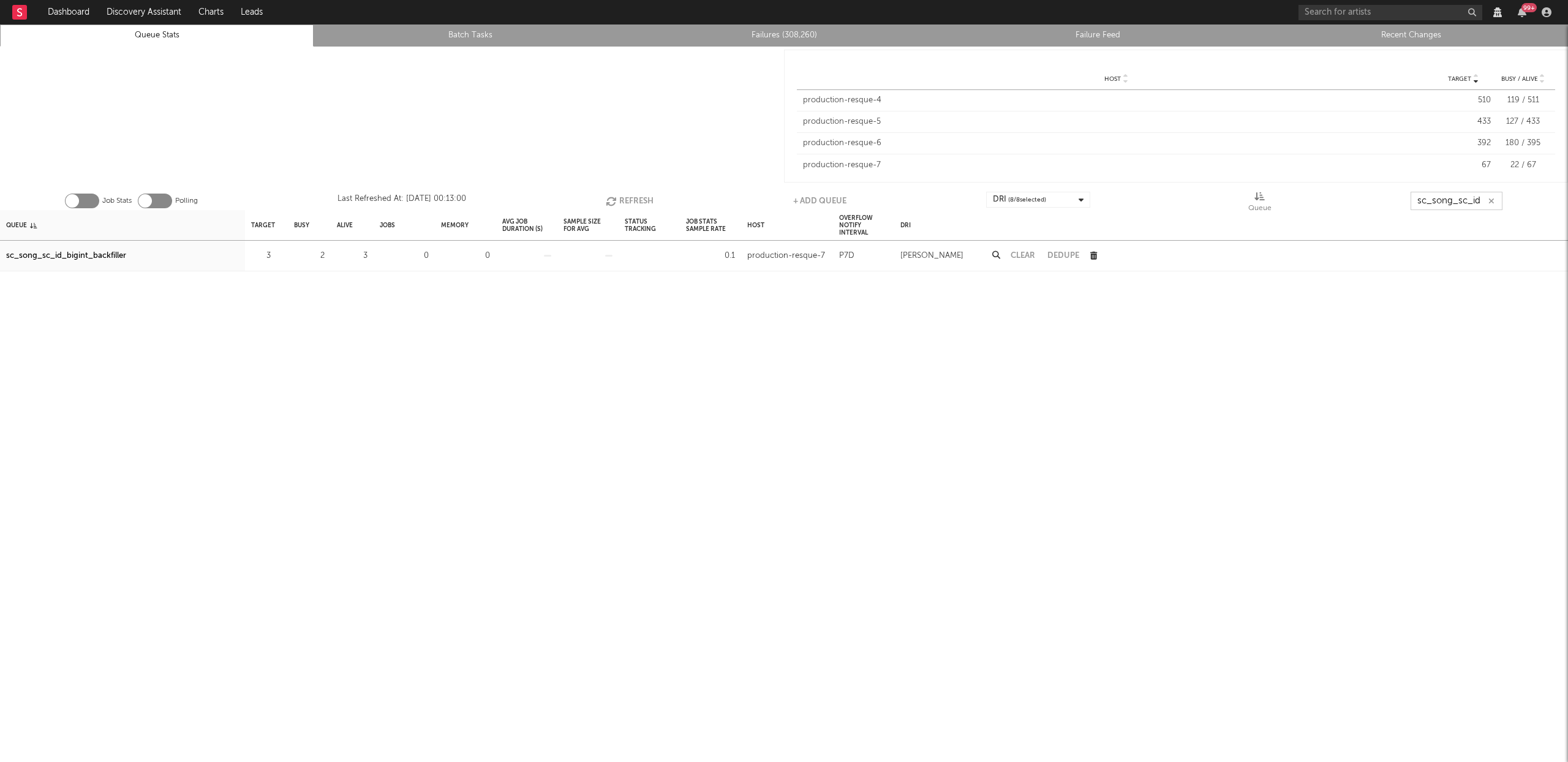
click at [610, 201] on icon "button" at bounding box center [613, 201] width 14 height 11
click at [627, 199] on button "Refresh" at bounding box center [629, 200] width 48 height 19
click at [617, 193] on button "Refresh" at bounding box center [629, 200] width 48 height 19
click at [628, 196] on button "Refresh" at bounding box center [629, 200] width 48 height 19
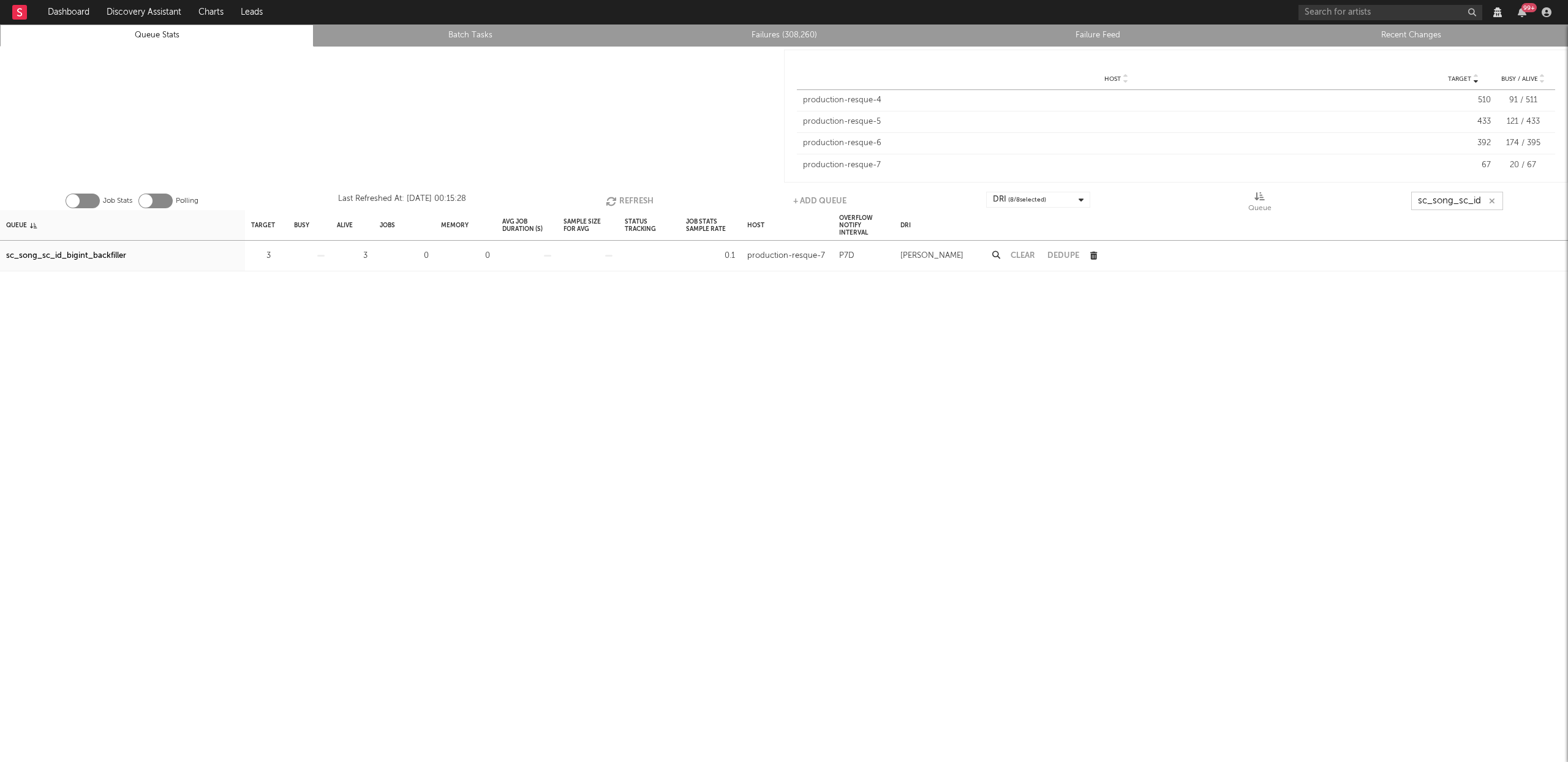
click at [620, 198] on button "Refresh" at bounding box center [629, 200] width 48 height 19
